Goal: Navigation & Orientation: Find specific page/section

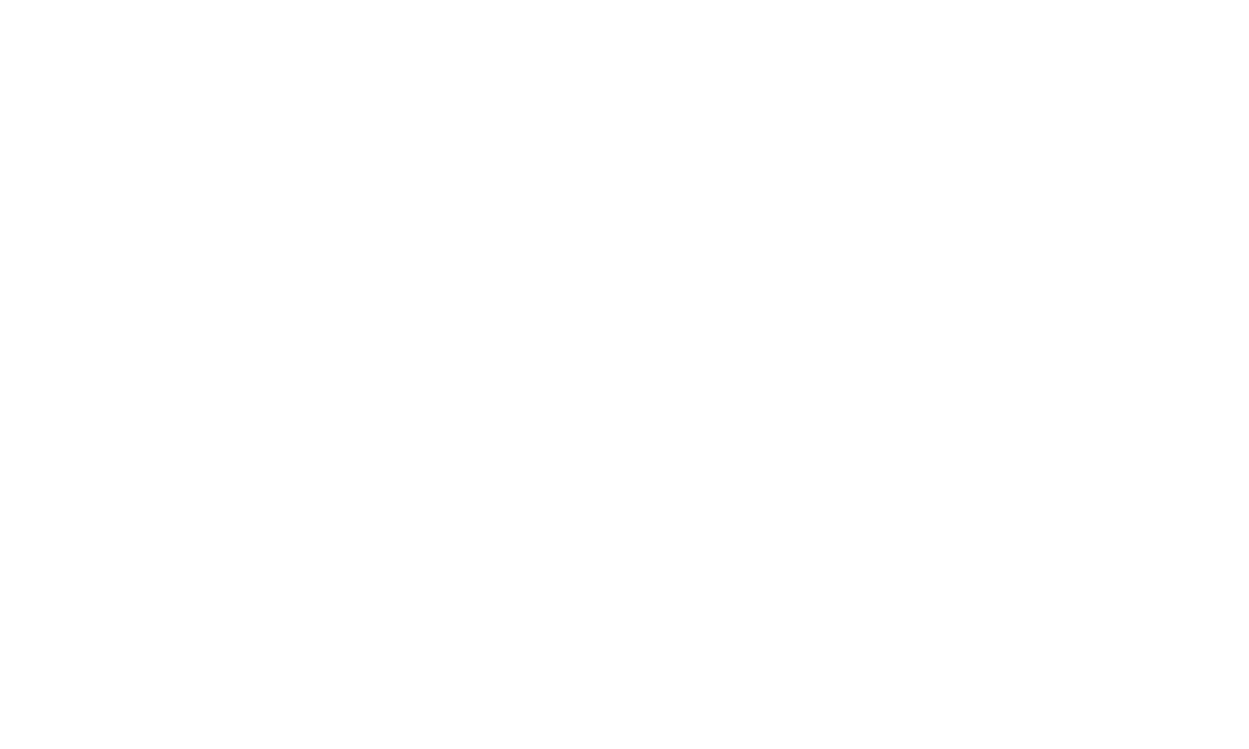
click at [519, 7] on html at bounding box center [624, 3] width 1249 height 7
